Goal: Navigation & Orientation: Go to known website

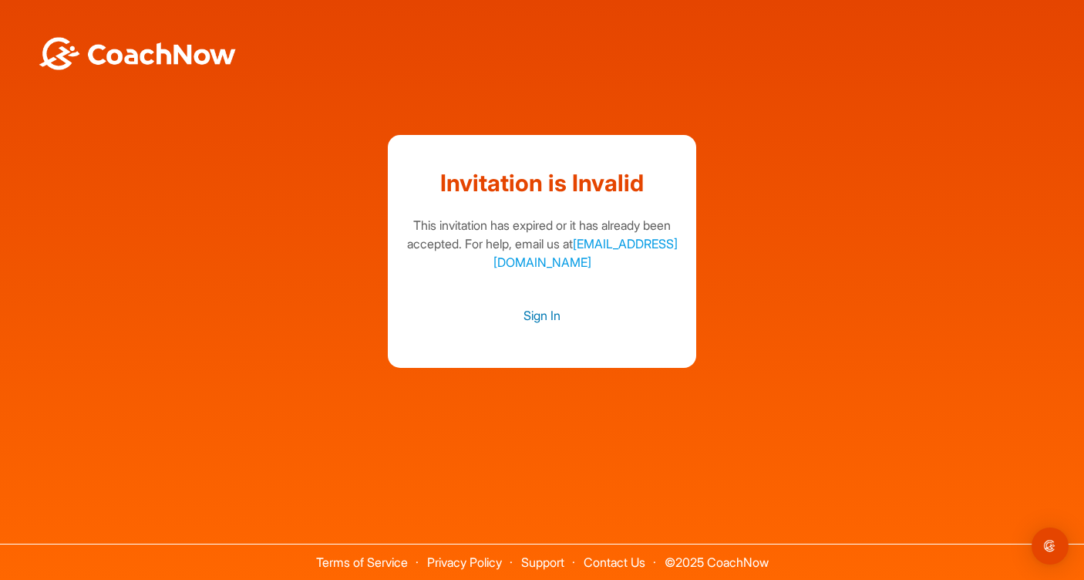
click at [531, 314] on link "Sign In" at bounding box center [541, 315] width 277 height 20
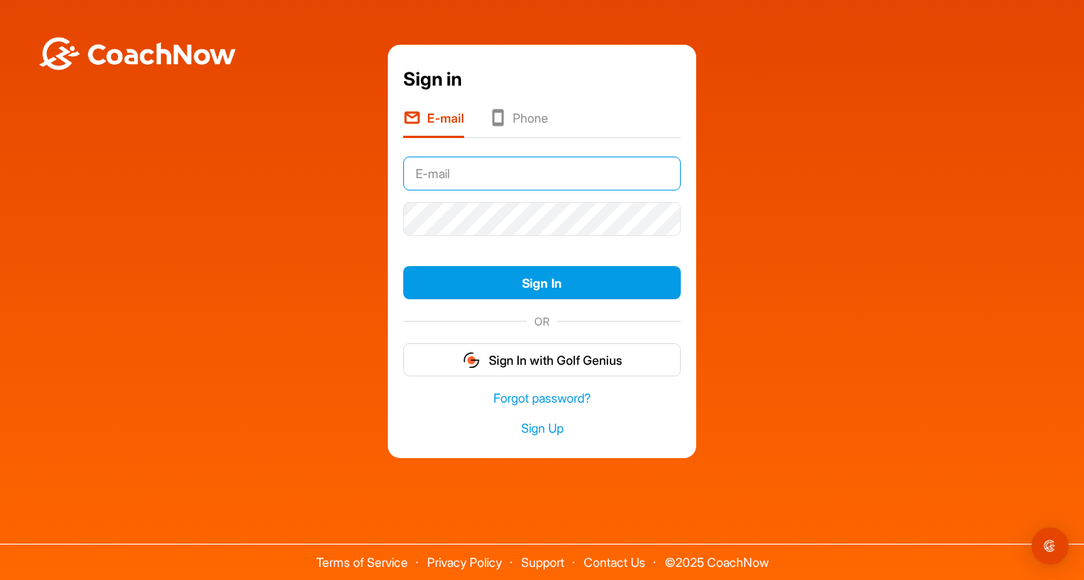
type input "donaldelliottmurray@me.com"
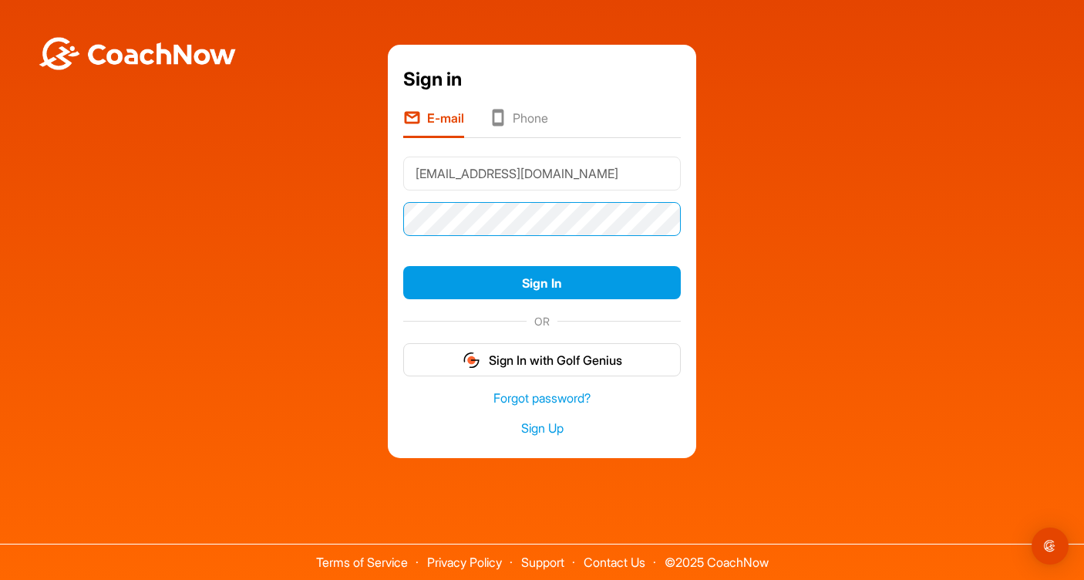
click at [542, 282] on button "Sign In" at bounding box center [541, 282] width 277 height 33
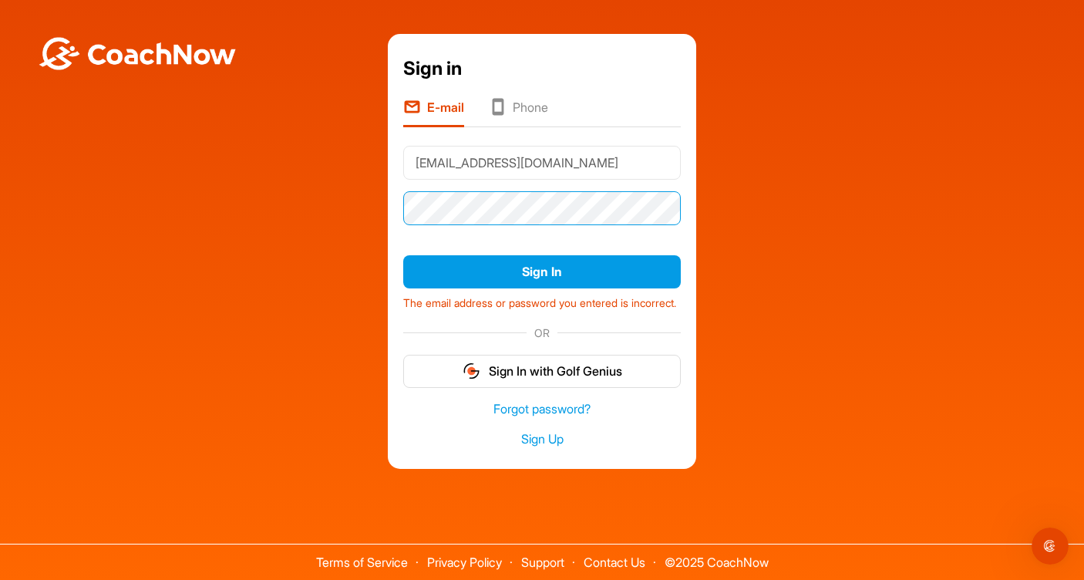
click at [358, 219] on div "Sign in E-mail Phone donaldelliottmurray@me.com Sign In The email address or pa…" at bounding box center [542, 251] width 1068 height 435
click at [542, 268] on button "Sign In" at bounding box center [541, 271] width 277 height 33
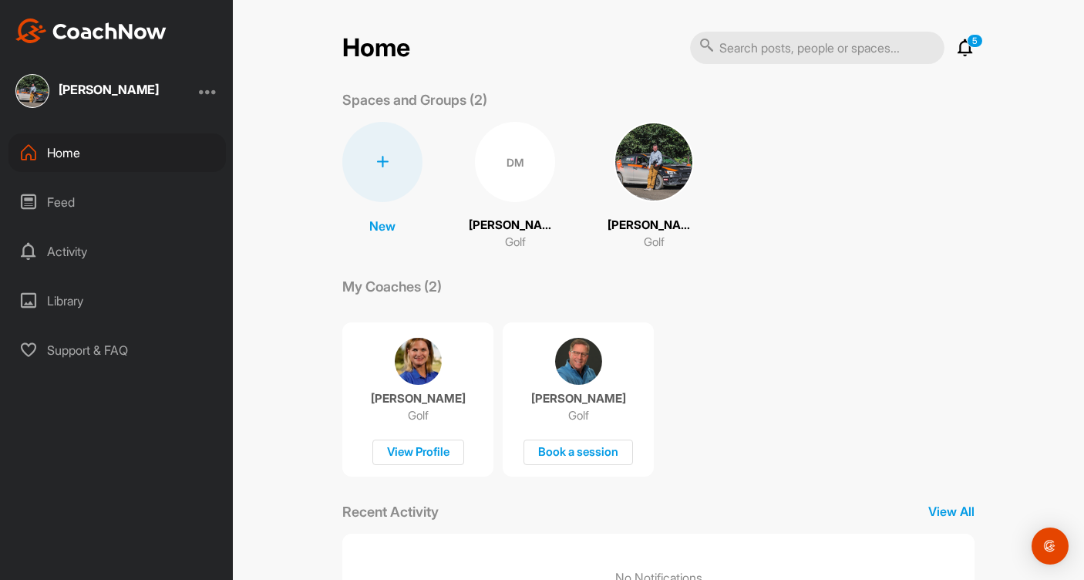
click at [969, 45] on p "5" at bounding box center [975, 41] width 16 height 14
click at [964, 45] on icon at bounding box center [965, 48] width 18 height 18
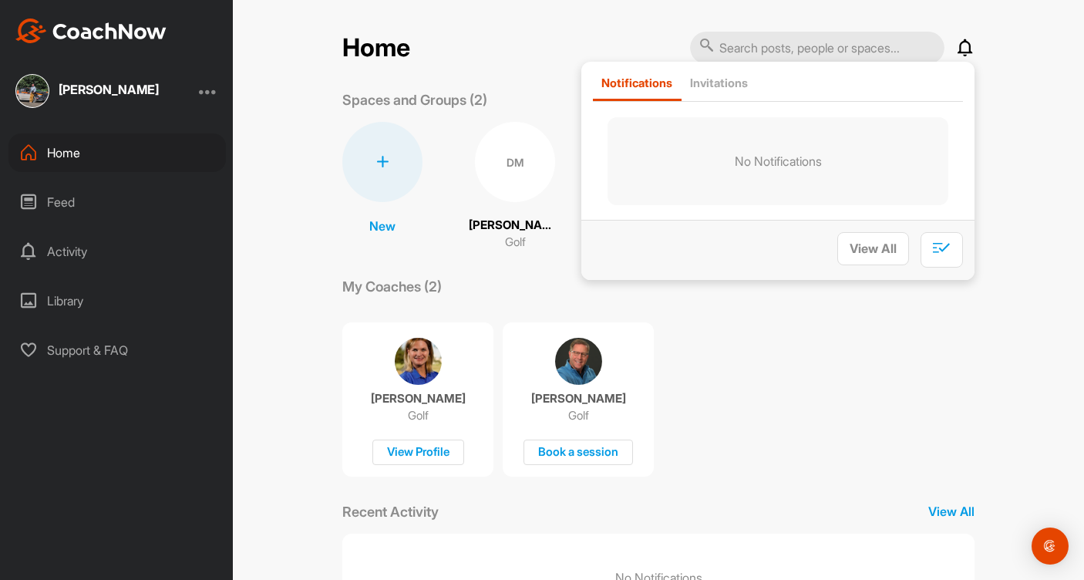
click at [303, 146] on div "Home Notifications Invitations No Notifications View All Spaces and Groups (2) …" at bounding box center [658, 290] width 851 height 580
